Goal: Information Seeking & Learning: Compare options

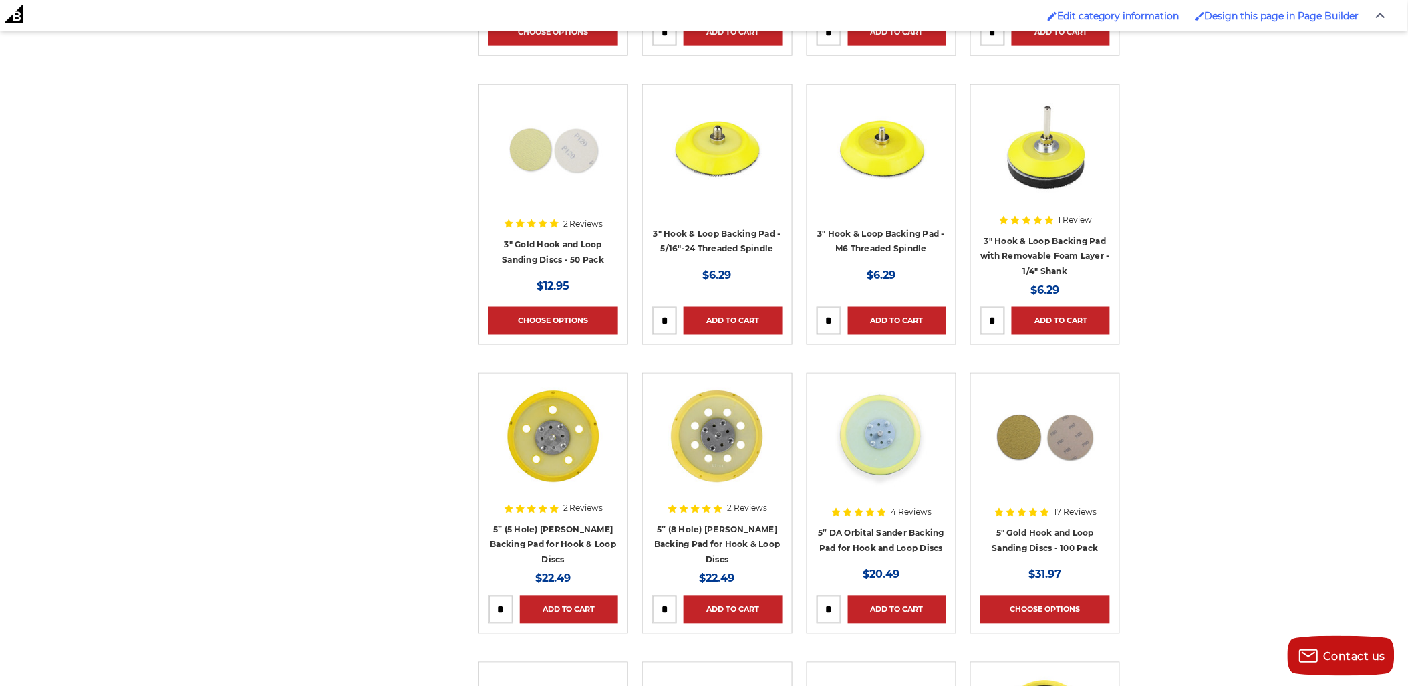
scroll to position [668, 0]
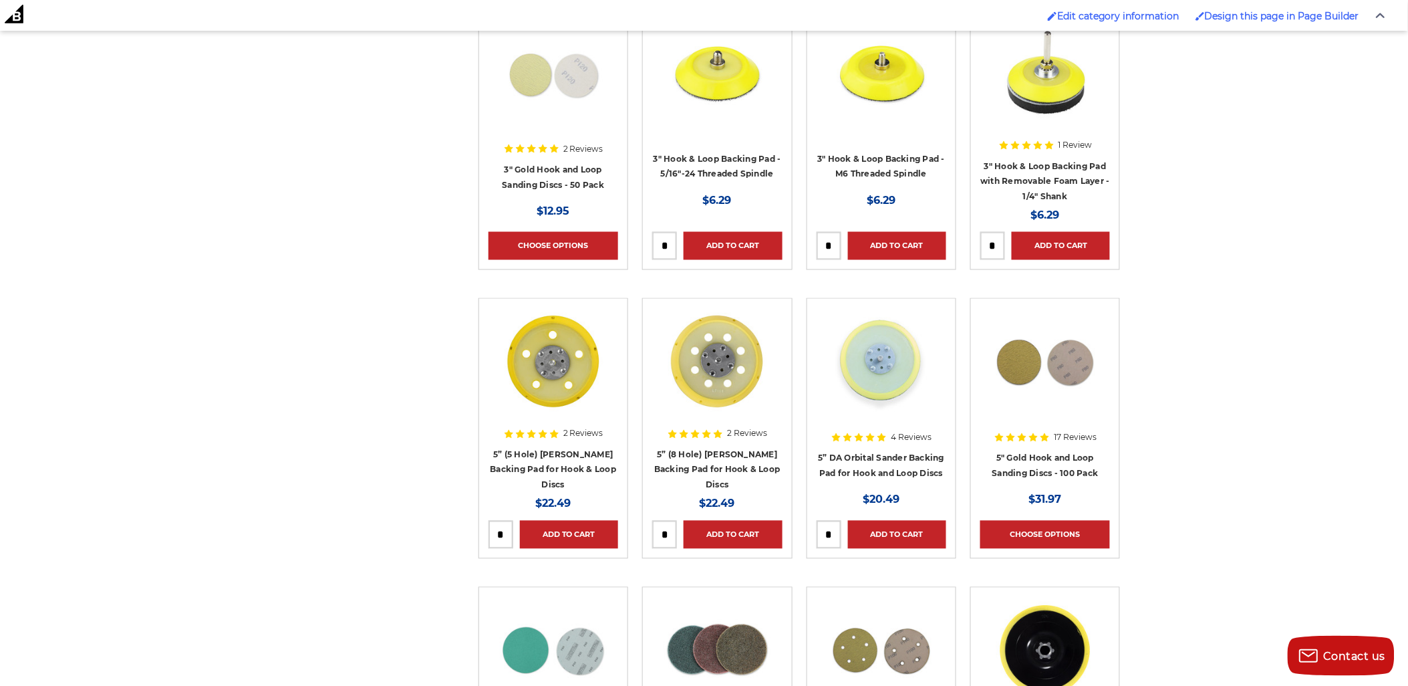
drag, startPoint x: 560, startPoint y: 376, endPoint x: 866, endPoint y: 364, distance: 306.4
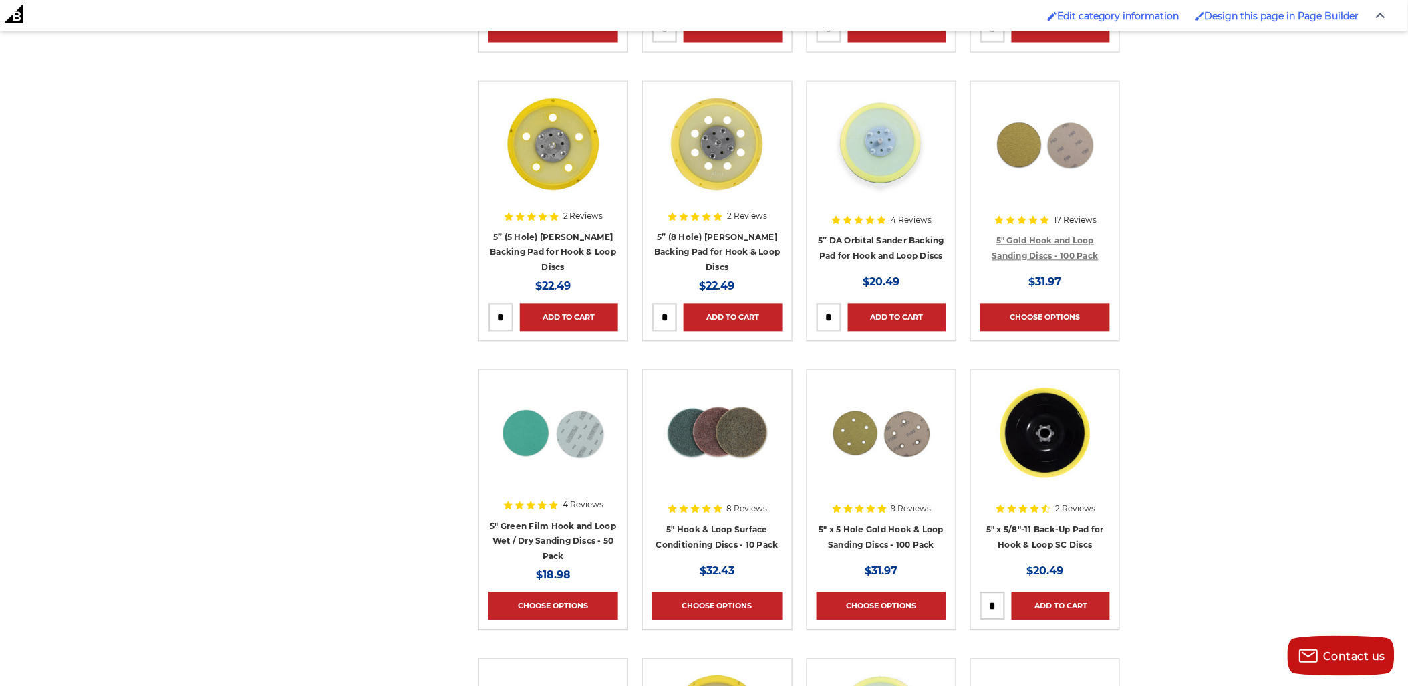
scroll to position [891, 0]
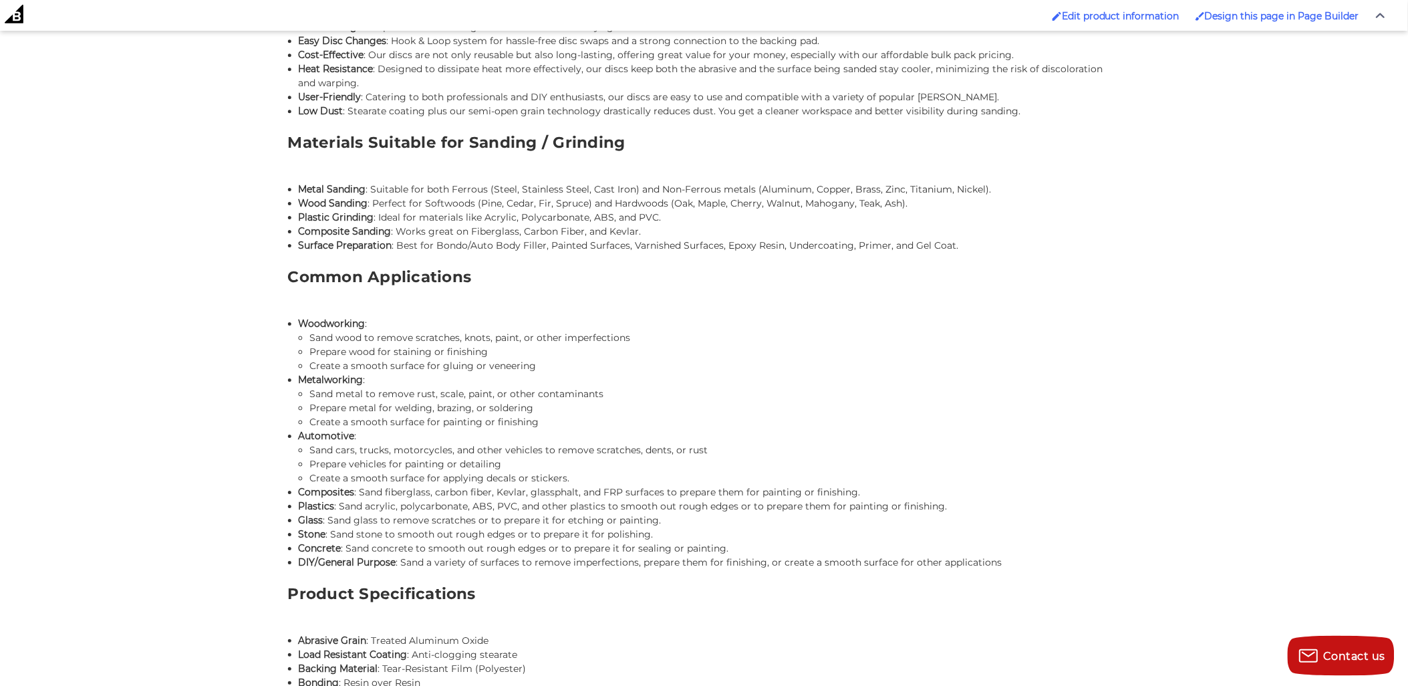
scroll to position [1665, 0]
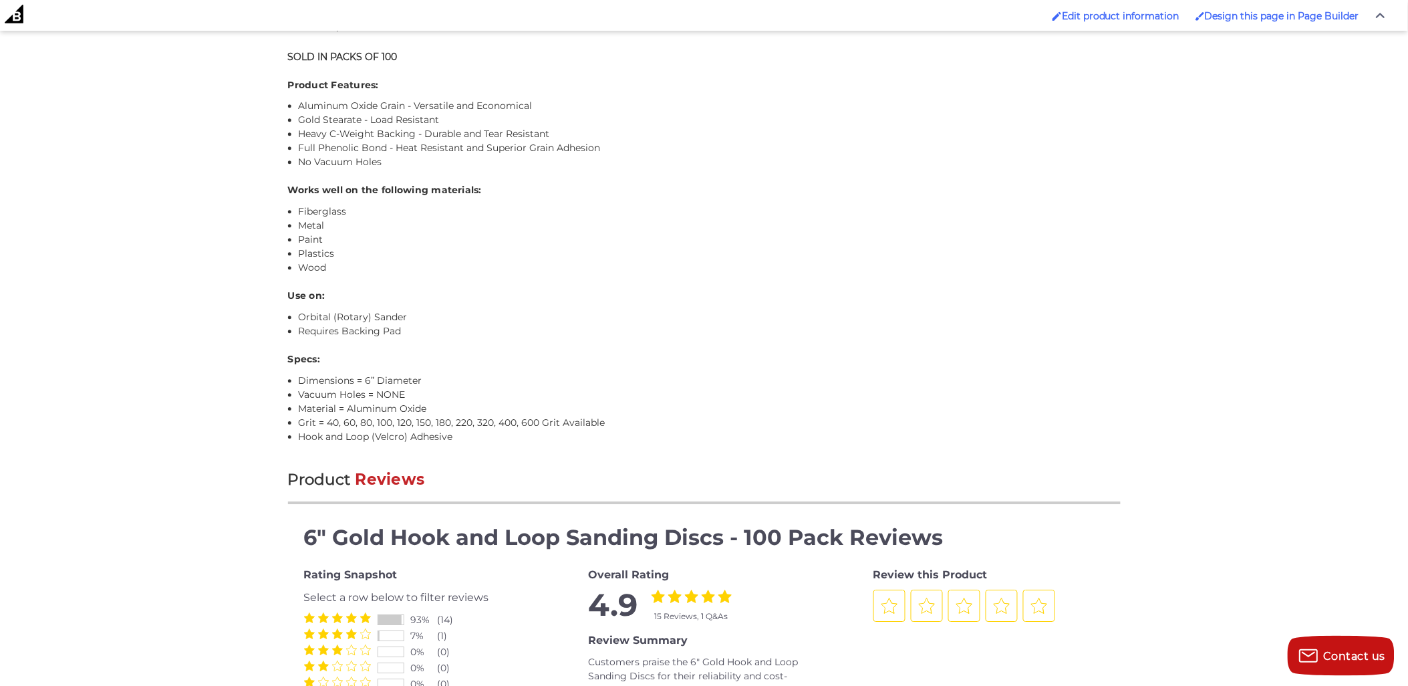
scroll to position [1188, 0]
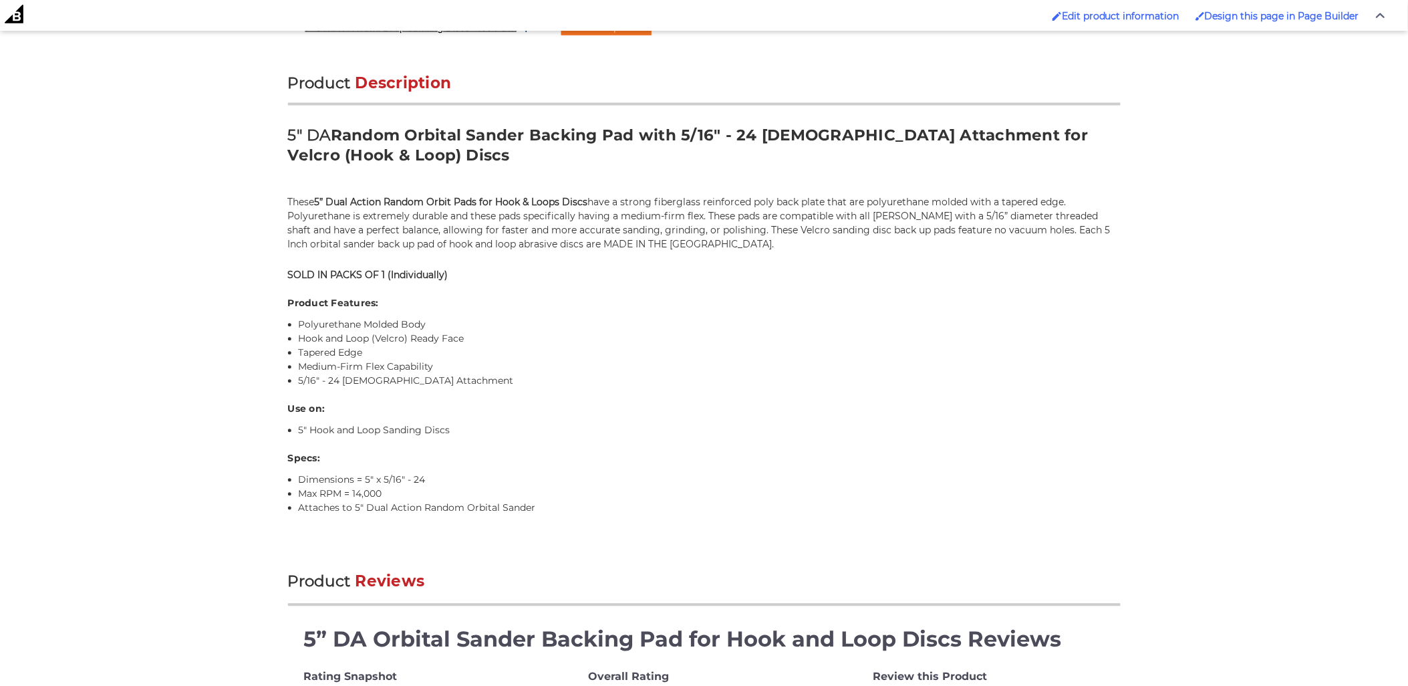
scroll to position [817, 0]
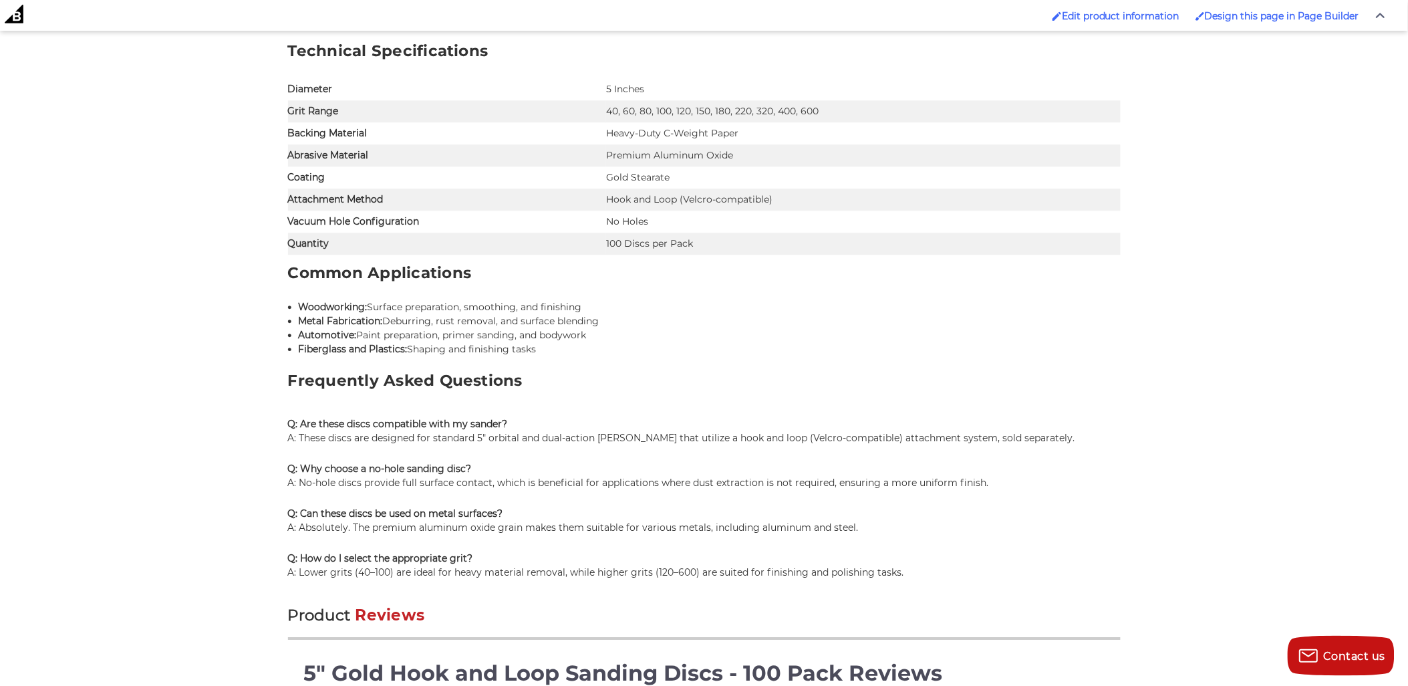
scroll to position [1262, 0]
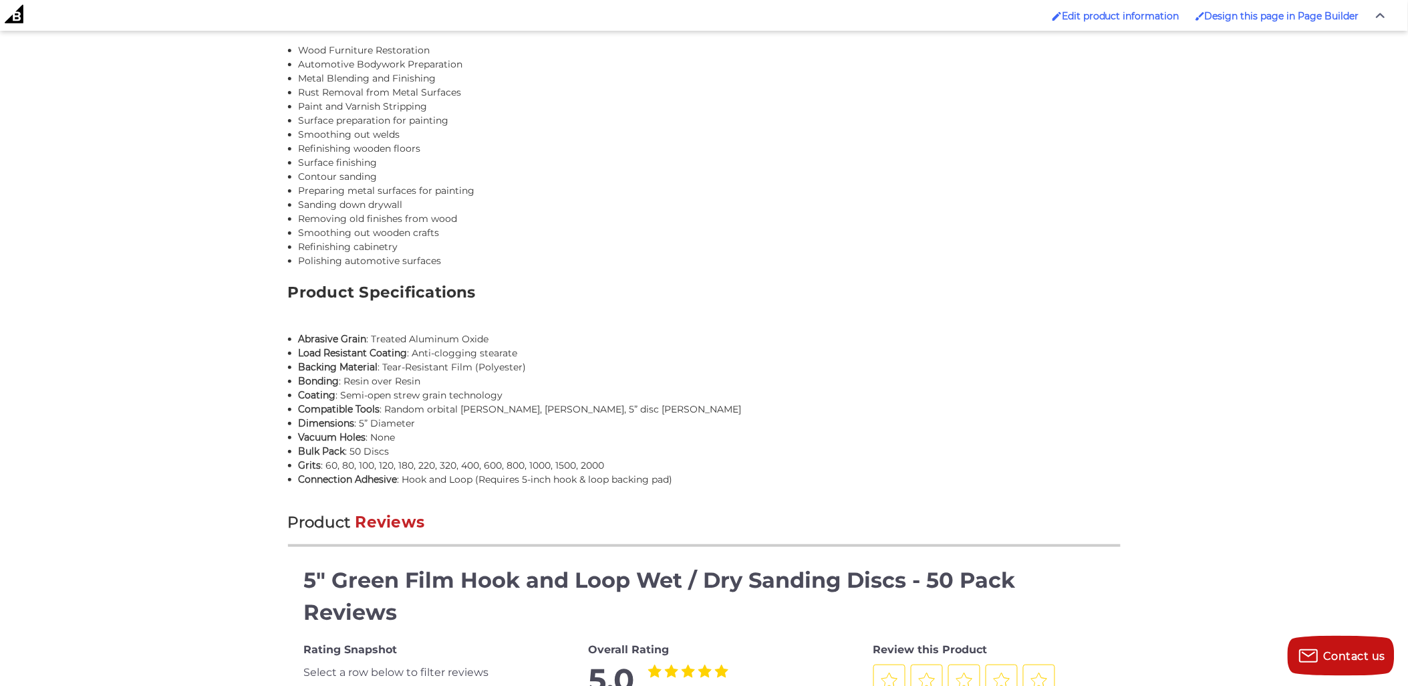
scroll to position [1782, 0]
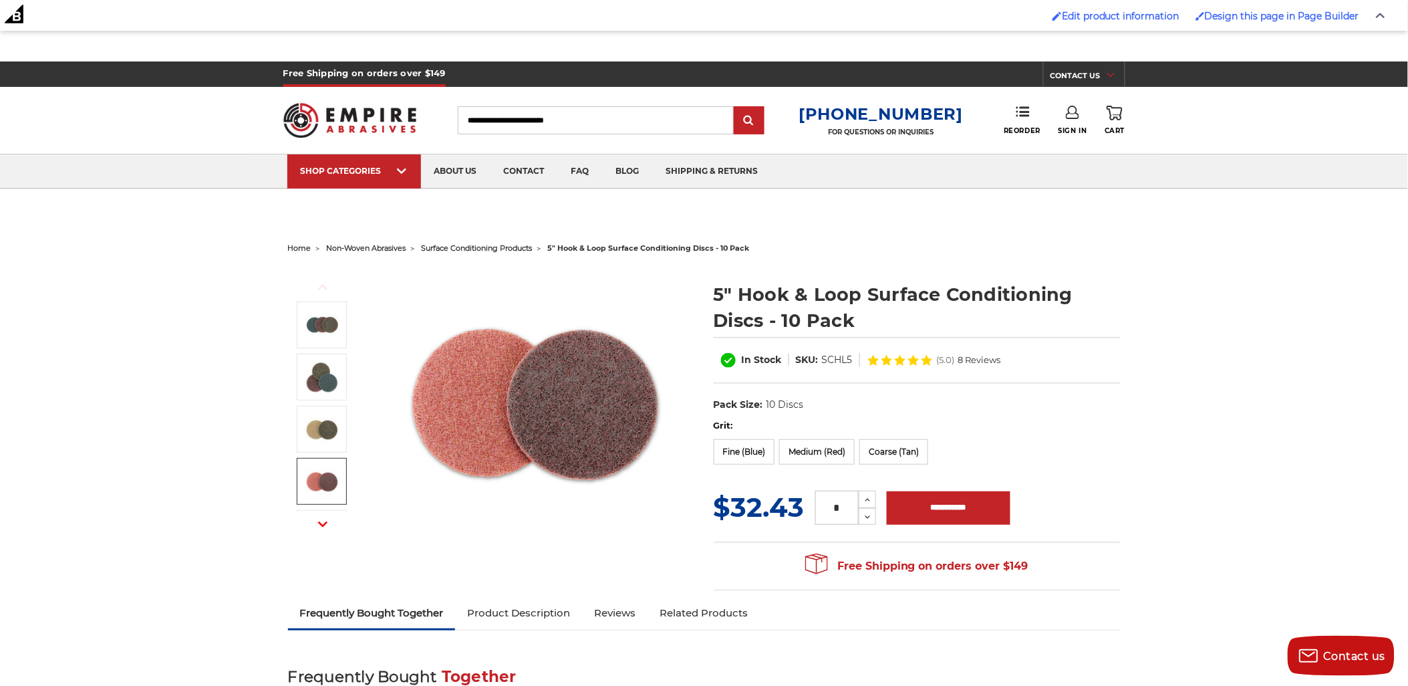
scroll to position [74, 0]
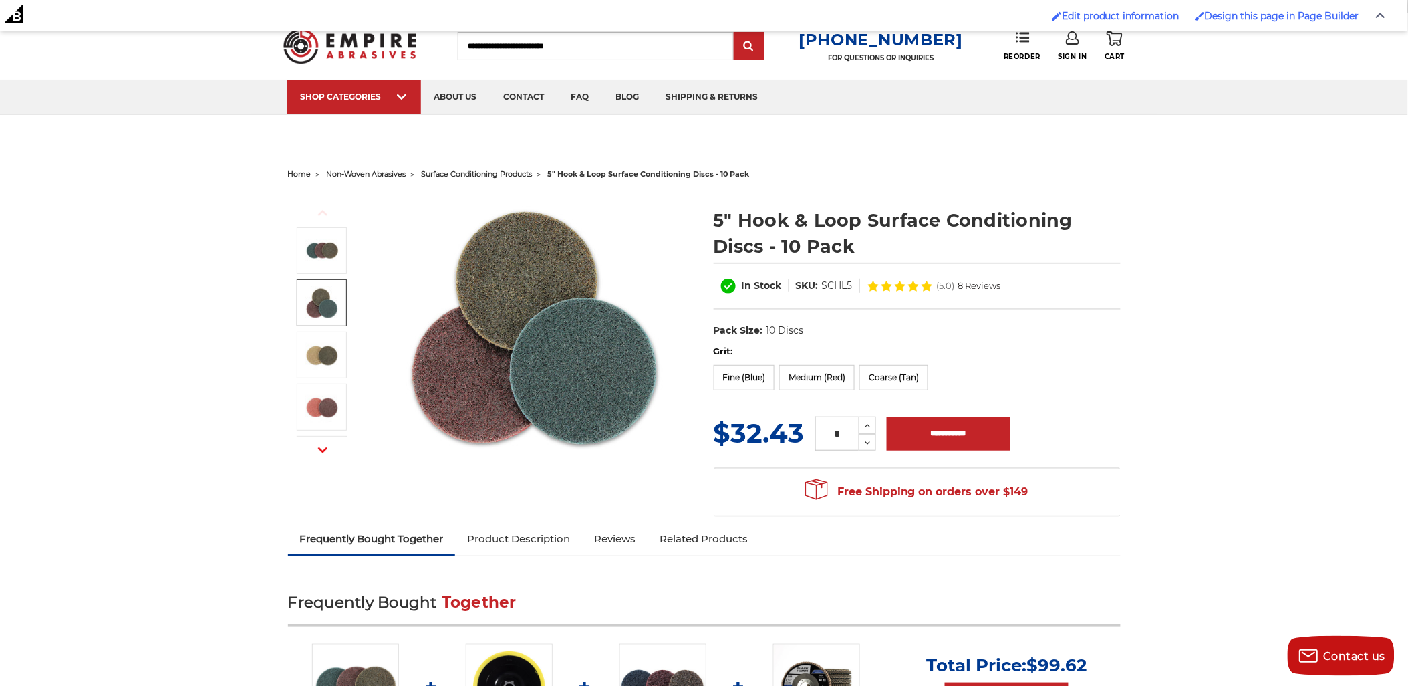
click at [757, 219] on h1 "5" Hook & Loop Surface Conditioning Discs - 10 Pack" at bounding box center [917, 233] width 407 height 52
drag, startPoint x: 757, startPoint y: 219, endPoint x: 817, endPoint y: 215, distance: 60.3
click at [817, 215] on h1 "5" Hook & Loop Surface Conditioning Discs - 10 Pack" at bounding box center [917, 233] width 407 height 52
click at [771, 209] on h1 "5" Hook & Loop Surface Conditioning Discs - 10 Pack" at bounding box center [917, 233] width 407 height 52
drag, startPoint x: 771, startPoint y: 209, endPoint x: 762, endPoint y: 237, distance: 29.4
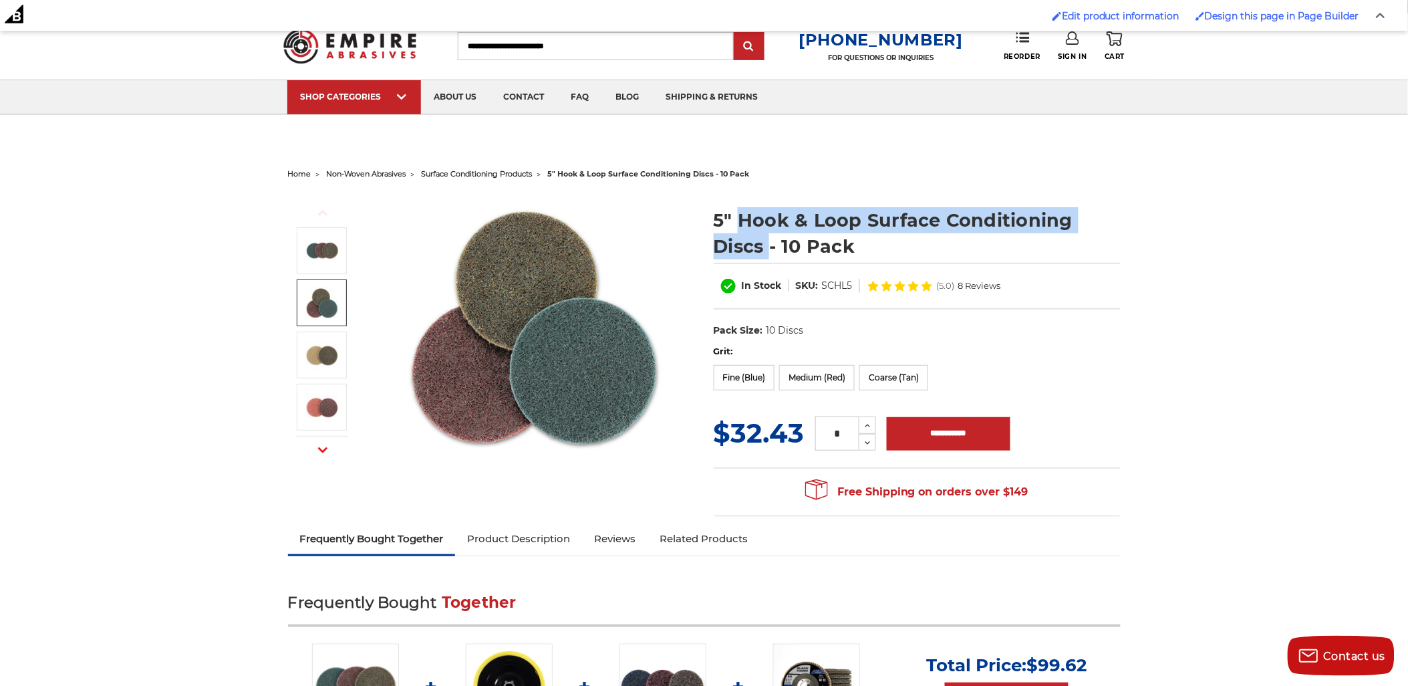
click at [762, 237] on h1 "5" Hook & Loop Surface Conditioning Discs - 10 Pack" at bounding box center [917, 233] width 407 height 52
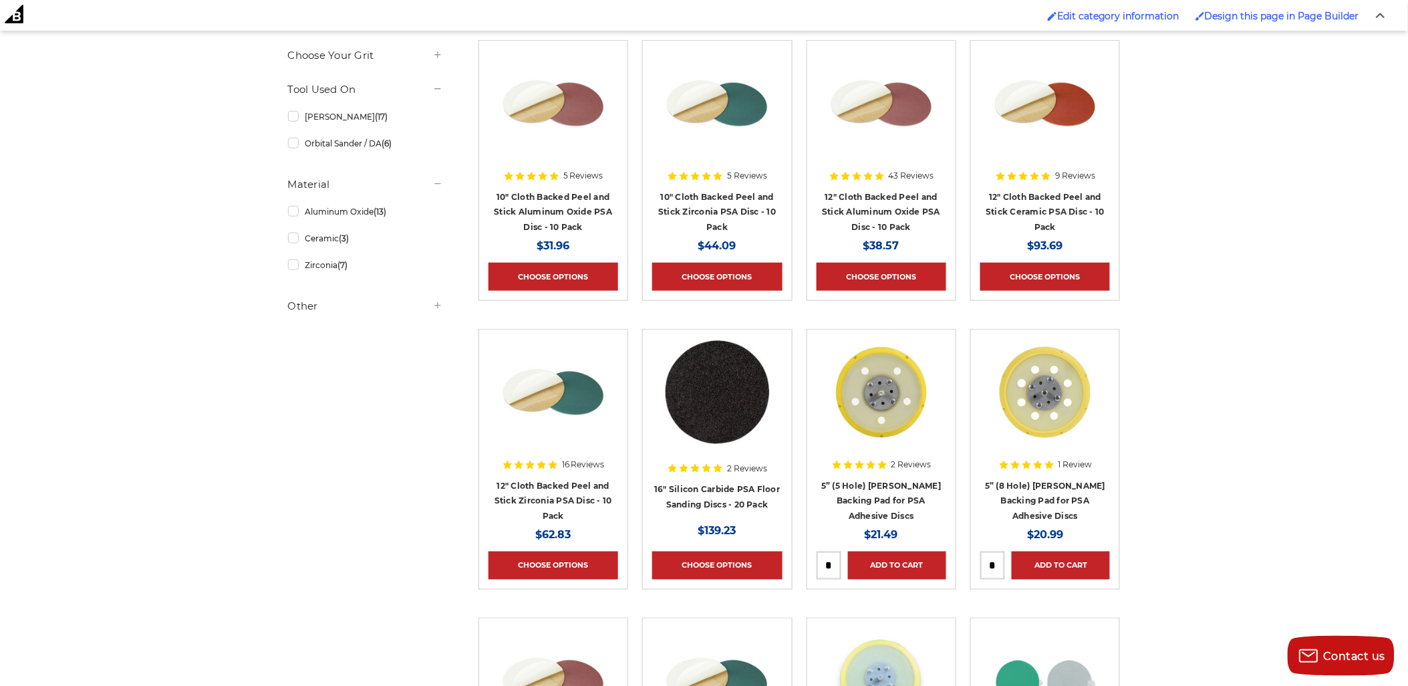
scroll to position [322, 0]
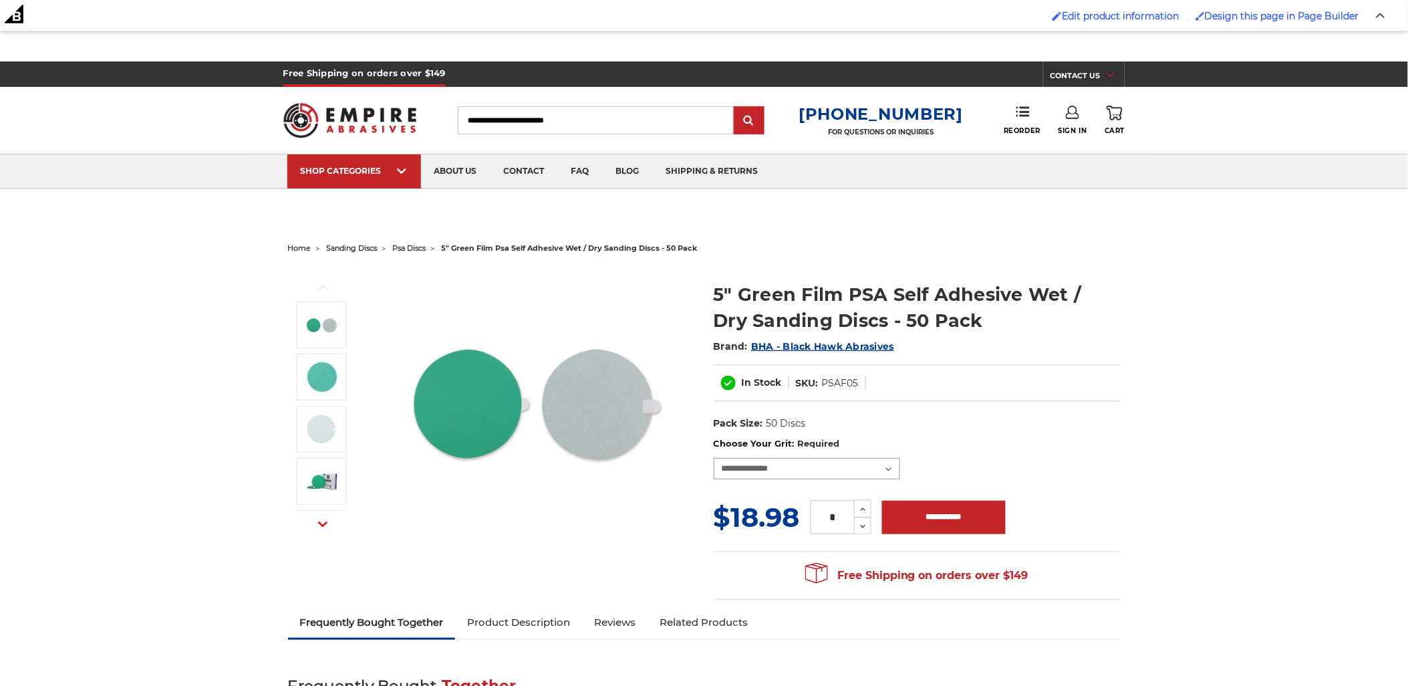
click at [838, 467] on select "**********" at bounding box center [807, 468] width 187 height 21
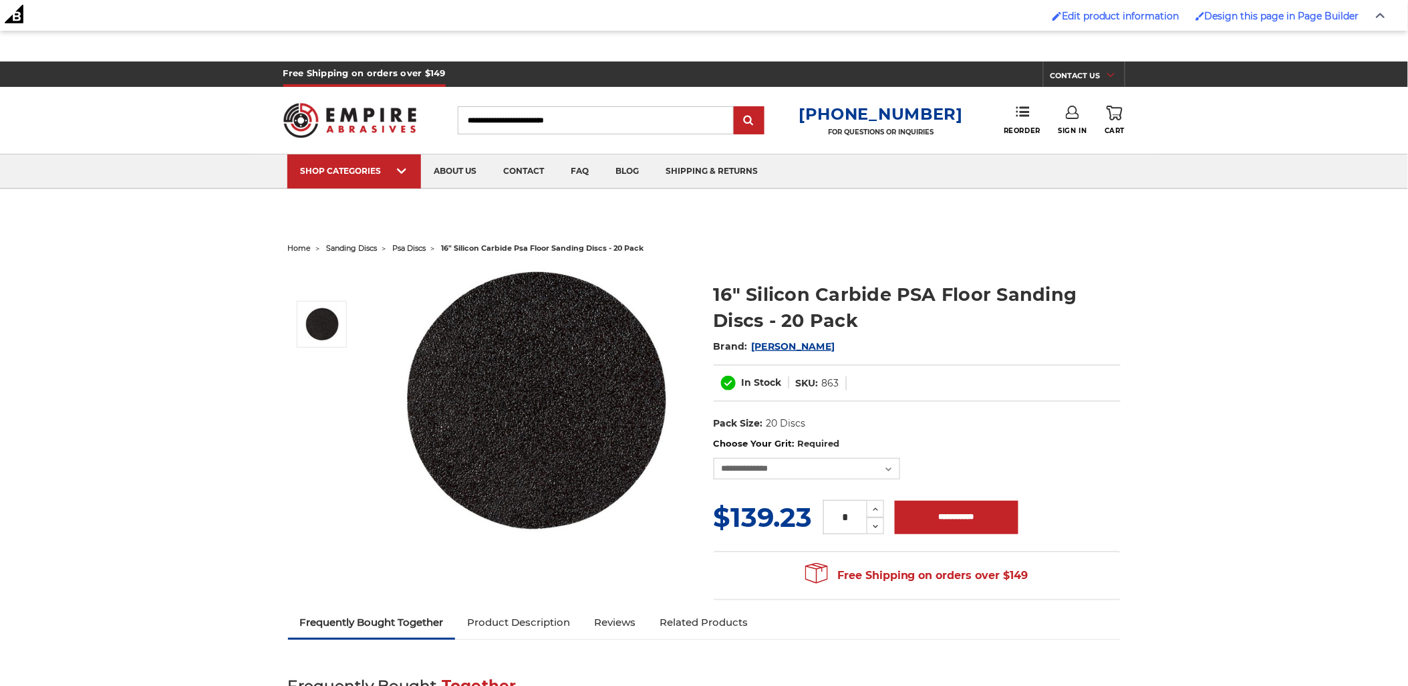
click at [823, 463] on div "**********" at bounding box center [917, 457] width 407 height 41
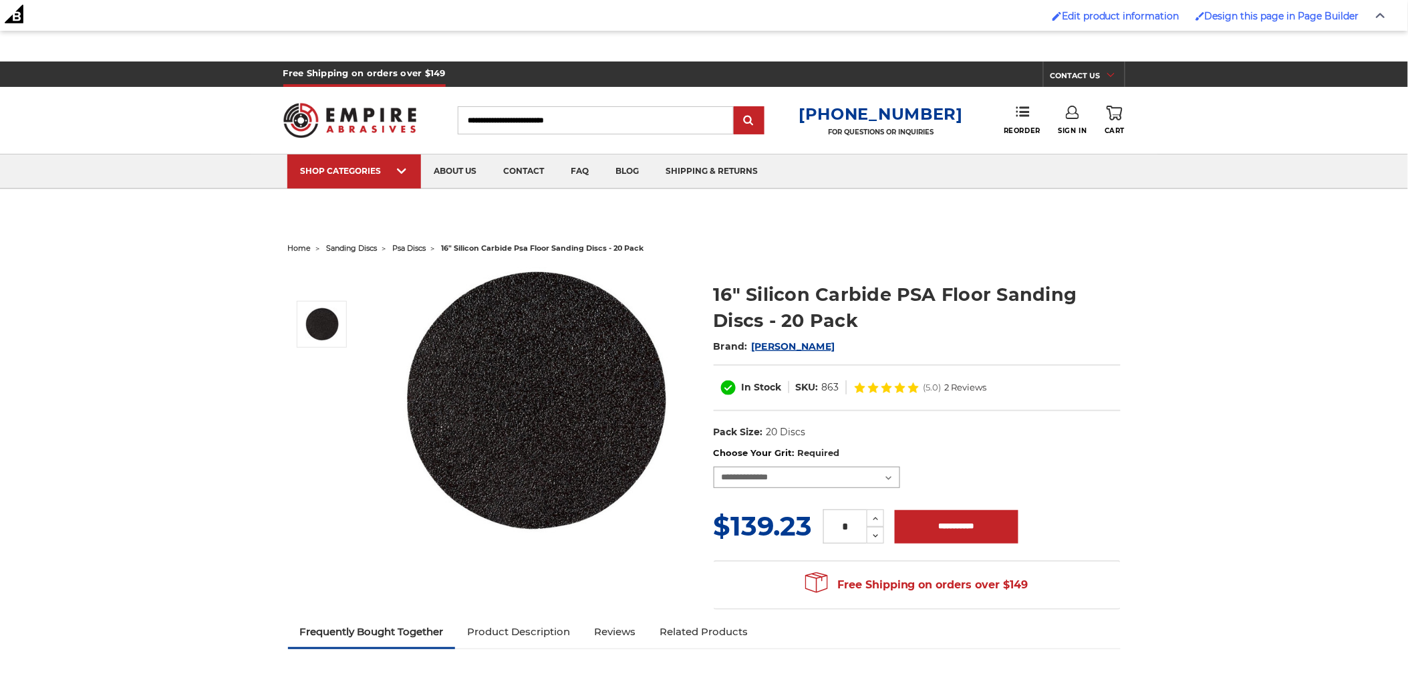
click at [823, 472] on select "**********" at bounding box center [807, 477] width 187 height 21
click at [830, 469] on select "**********" at bounding box center [807, 477] width 187 height 21
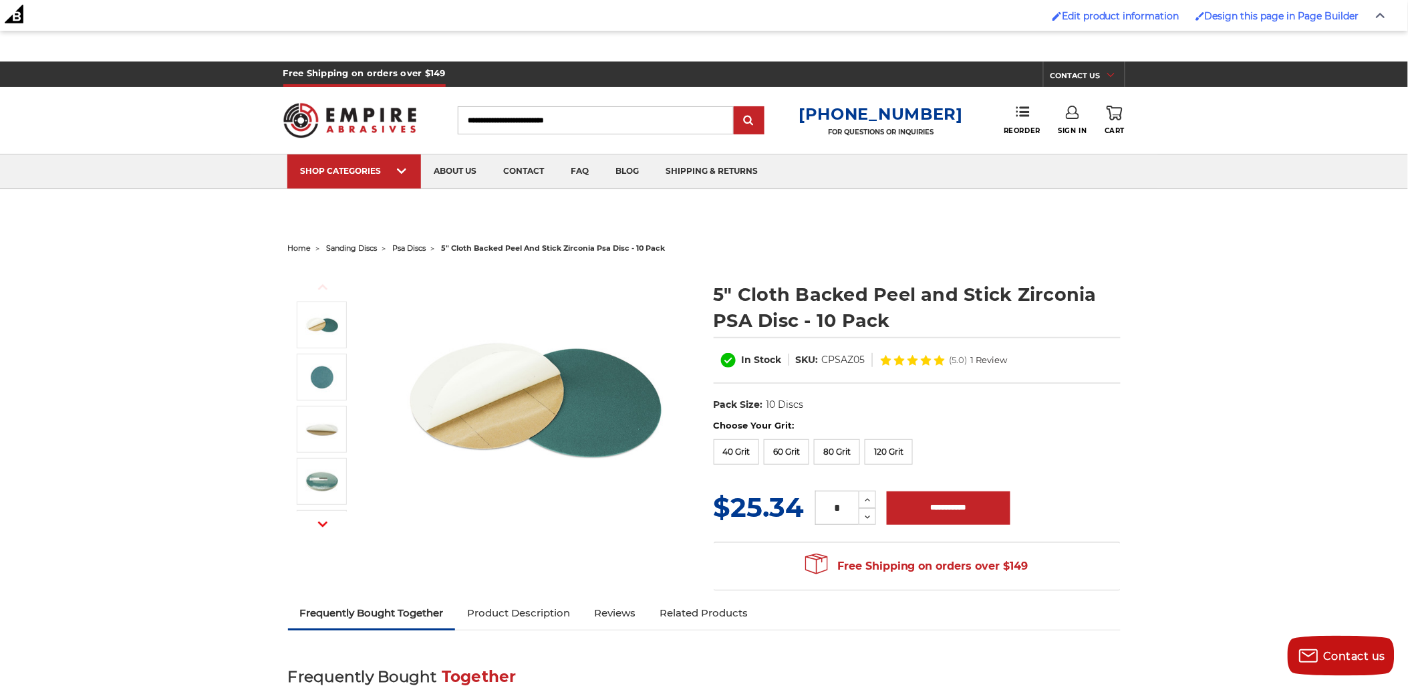
scroll to position [737, 0]
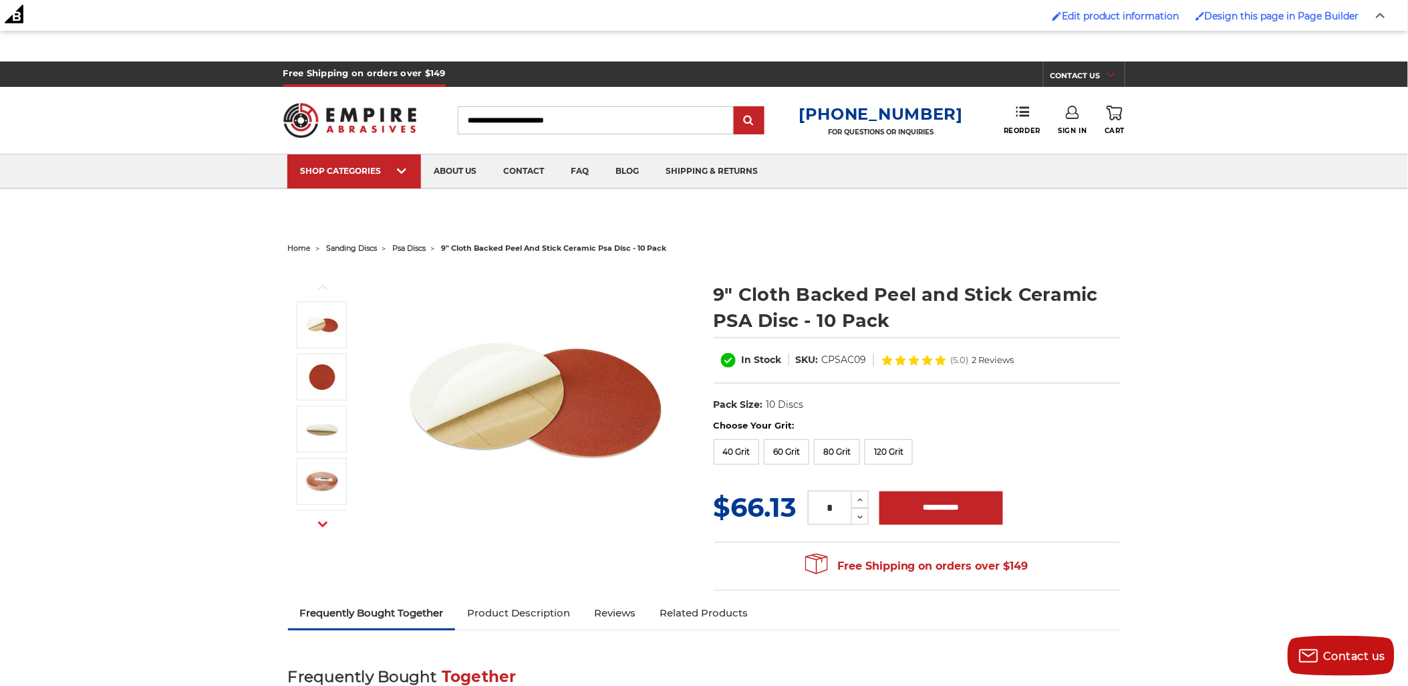
scroll to position [807, 0]
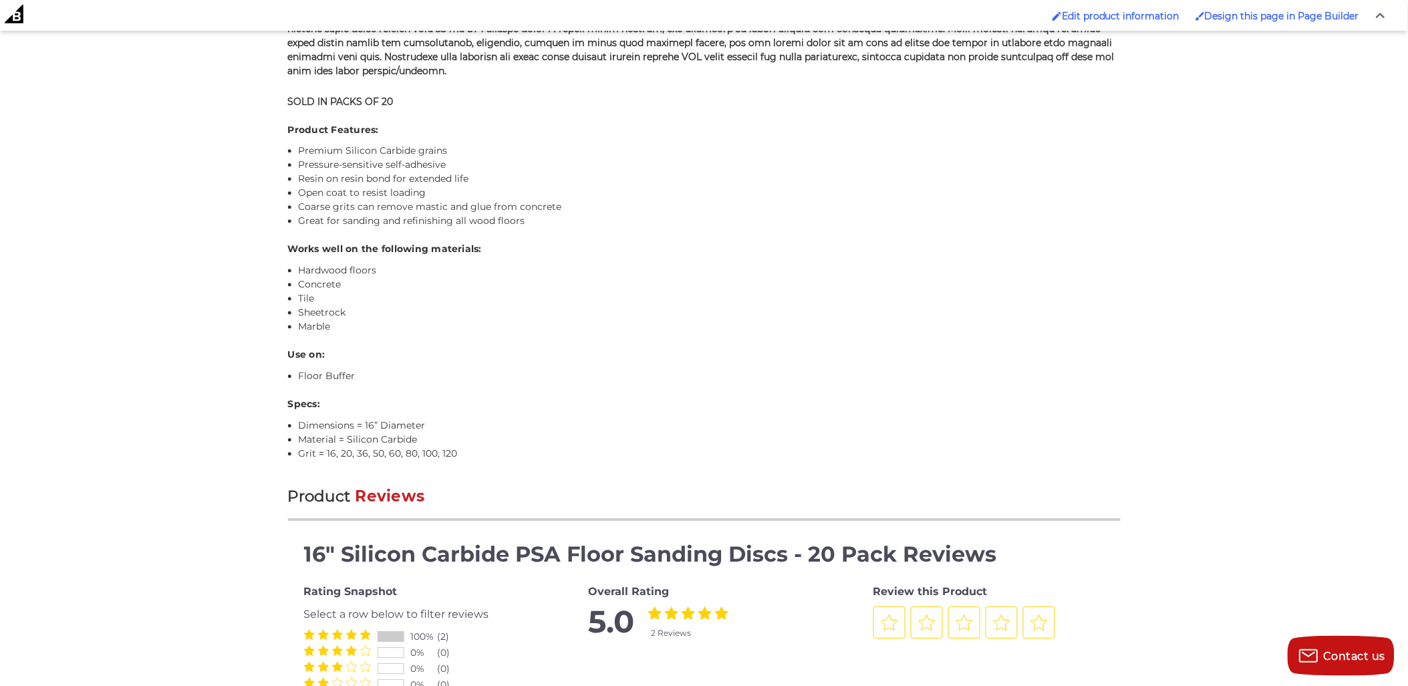
scroll to position [1137, 0]
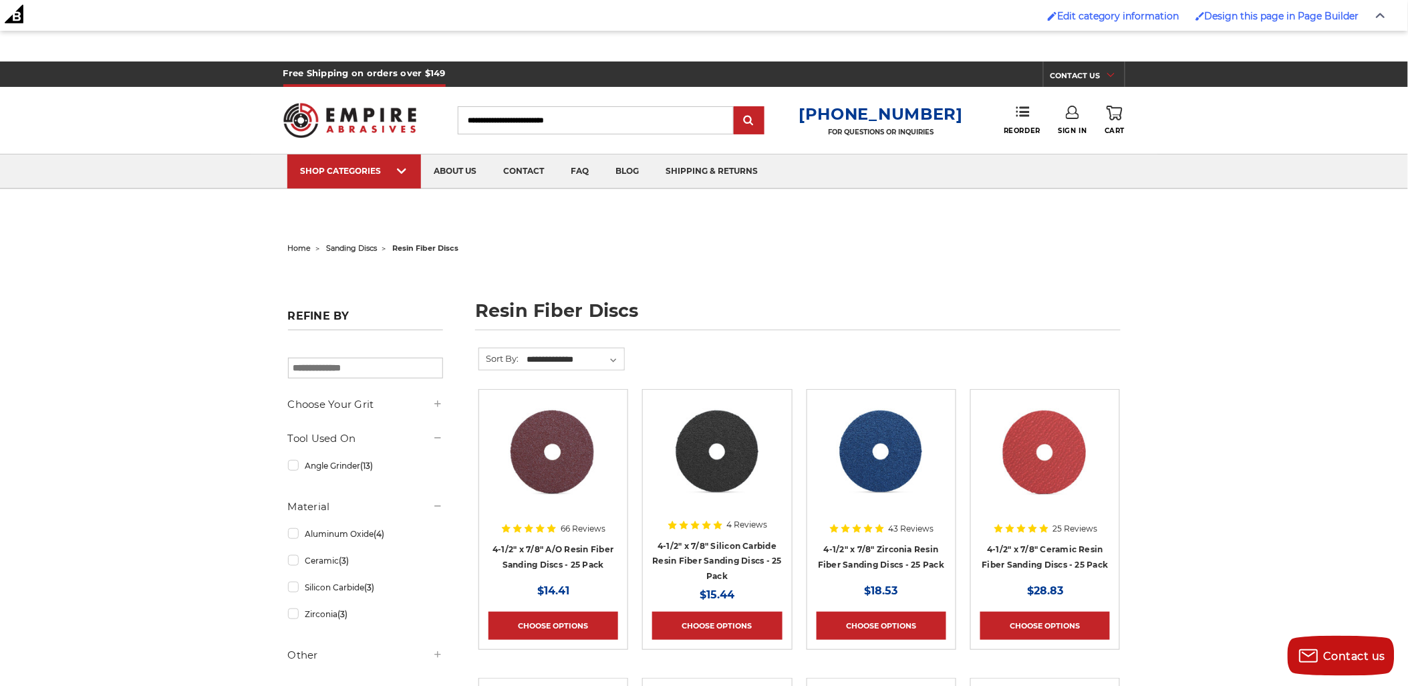
click at [500, 307] on h1 "resin fiber discs" at bounding box center [798, 315] width 646 height 29
drag, startPoint x: 499, startPoint y: 308, endPoint x: 620, endPoint y: 305, distance: 121.0
click at [620, 305] on h1 "resin fiber discs" at bounding box center [798, 315] width 646 height 29
copy h1 "resin fiber discs"
